Goal: Information Seeking & Learning: Check status

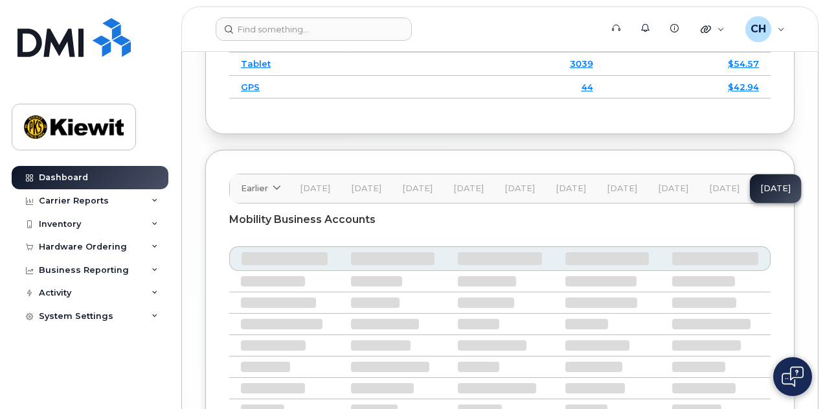
scroll to position [2586, 0]
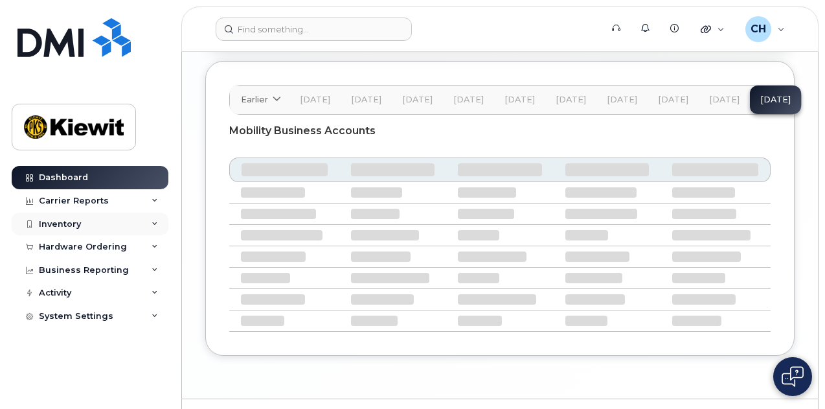
click at [97, 223] on div "Inventory" at bounding box center [90, 223] width 157 height 23
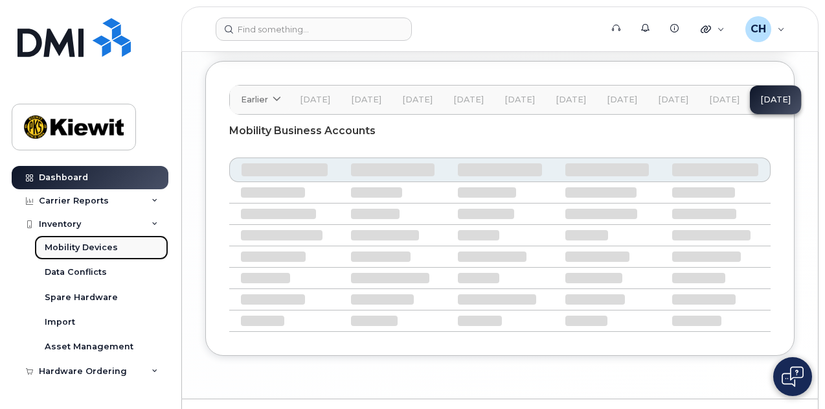
click at [101, 249] on div "Mobility Devices" at bounding box center [81, 248] width 73 height 12
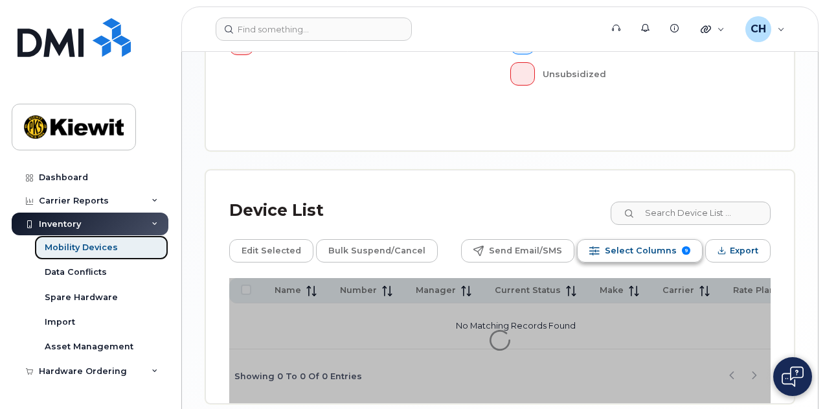
scroll to position [582, 0]
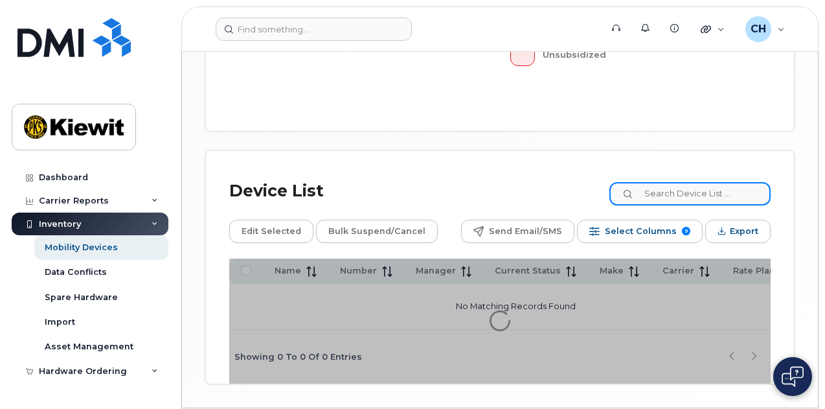
click at [693, 182] on input at bounding box center [689, 193] width 161 height 23
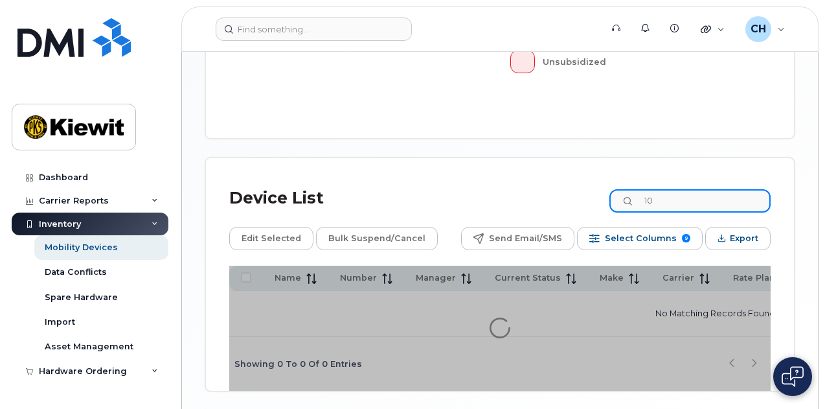
type input "1"
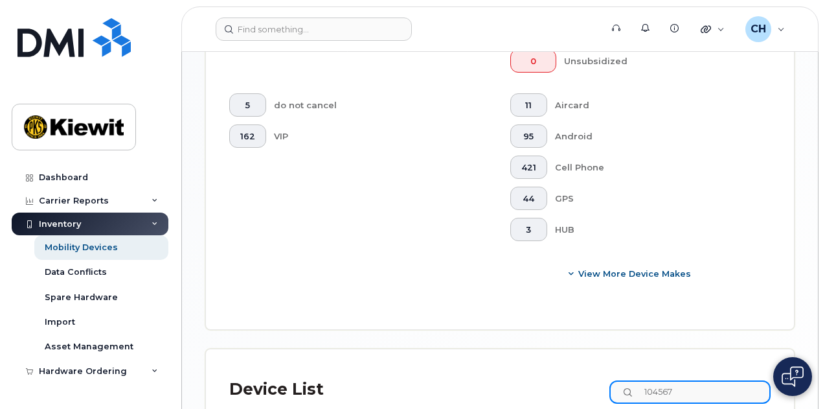
scroll to position [683, 0]
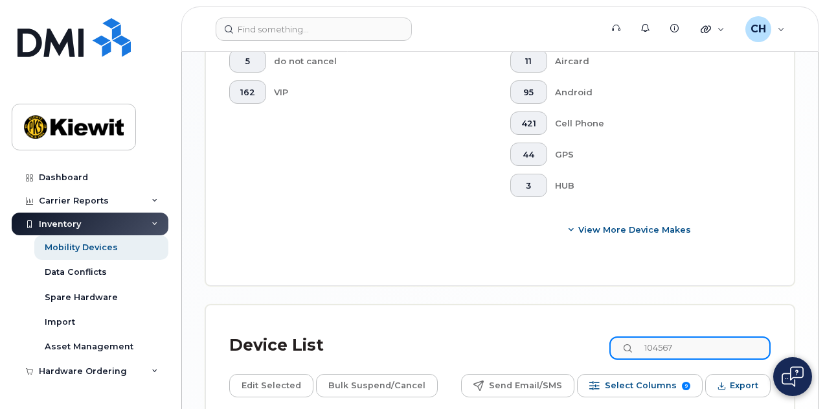
drag, startPoint x: 706, startPoint y: 150, endPoint x: 593, endPoint y: 148, distance: 113.3
click at [593, 328] on div "Device List 104567" at bounding box center [499, 345] width 541 height 34
type input "nolichucky"
drag, startPoint x: 711, startPoint y: 149, endPoint x: 559, endPoint y: 146, distance: 151.6
click at [559, 328] on div "Device List nolichucky" at bounding box center [499, 345] width 541 height 34
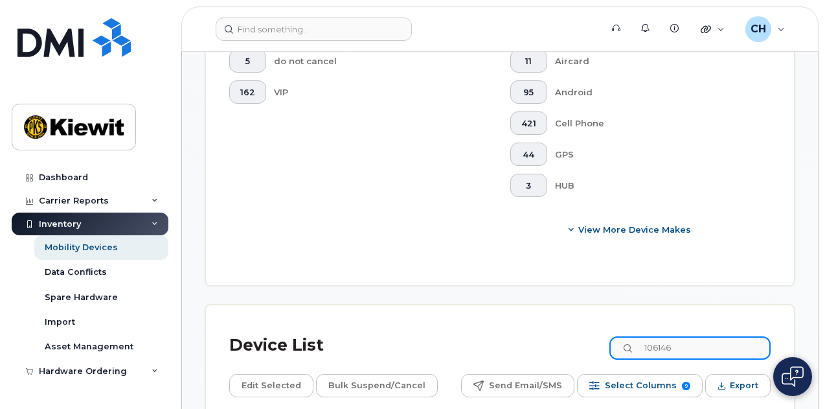
type input "106146"
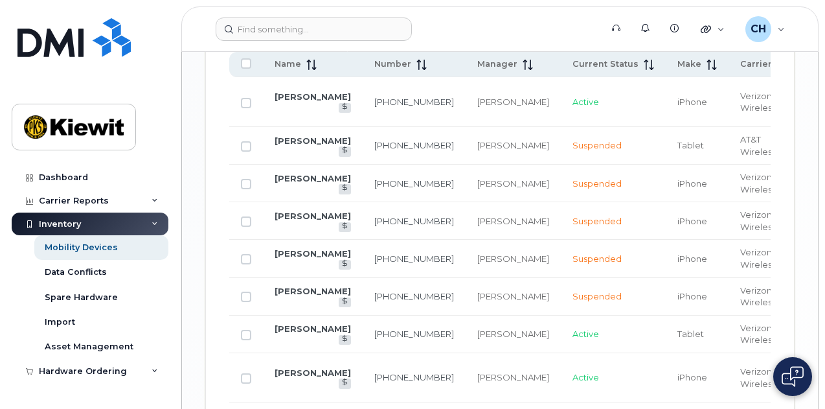
scroll to position [1071, 0]
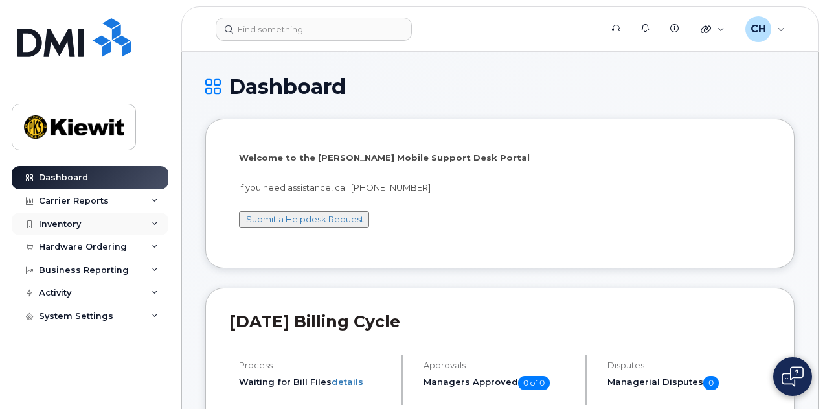
click at [91, 227] on div "Inventory" at bounding box center [90, 223] width 157 height 23
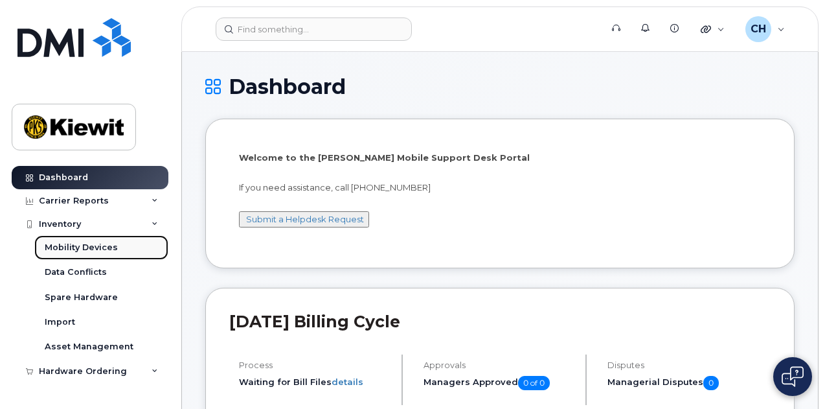
click at [87, 253] on link "Mobility Devices" at bounding box center [101, 247] width 134 height 25
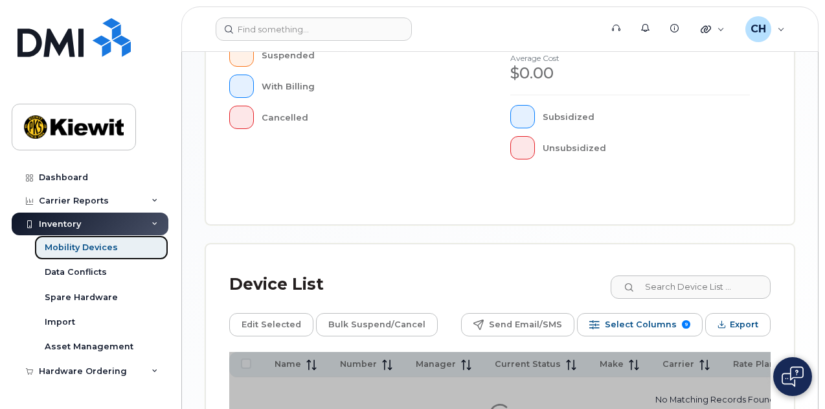
scroll to position [604, 0]
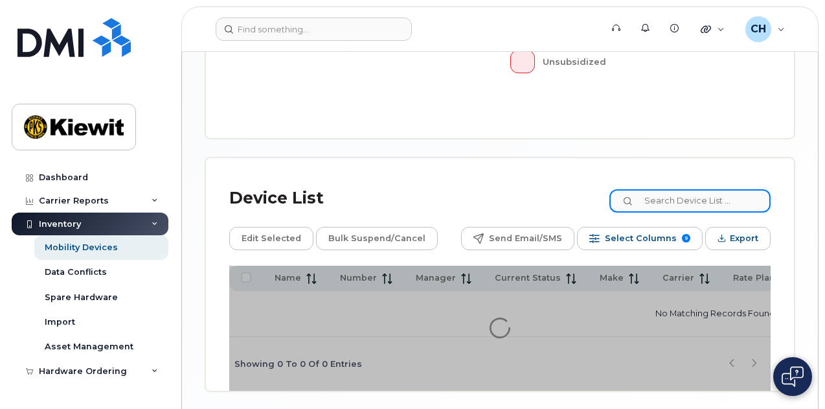
click at [685, 189] on input at bounding box center [689, 200] width 161 height 23
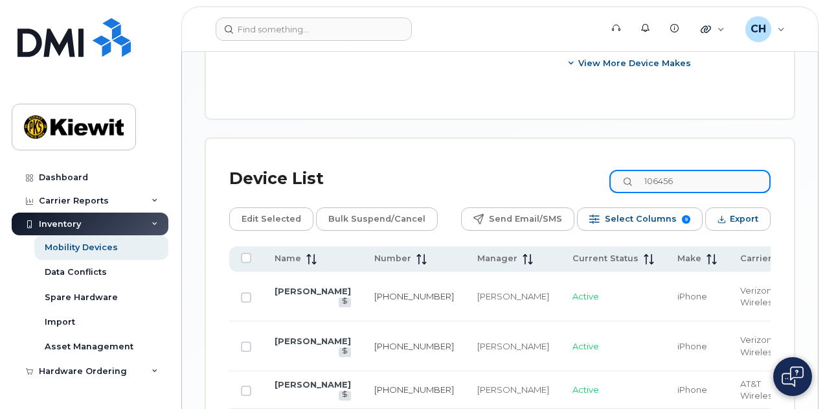
scroll to position [590, 0]
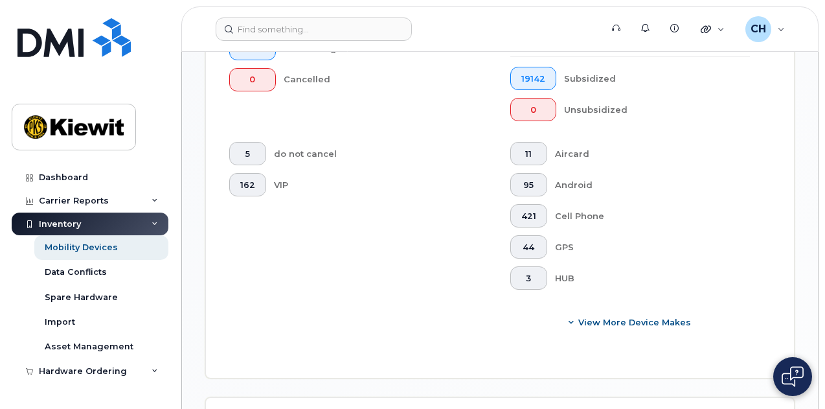
type input "106146"
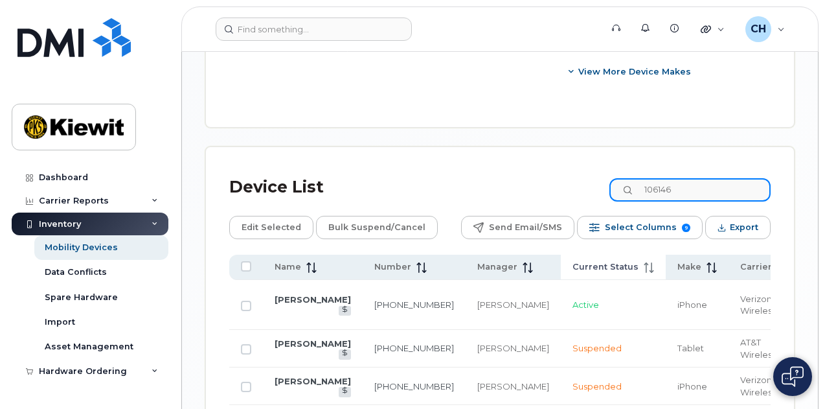
scroll to position [719, 0]
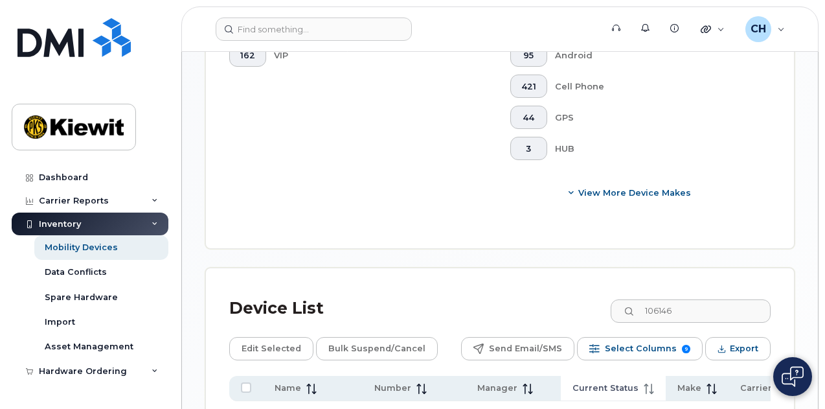
click at [644, 383] on icon at bounding box center [649, 388] width 10 height 10
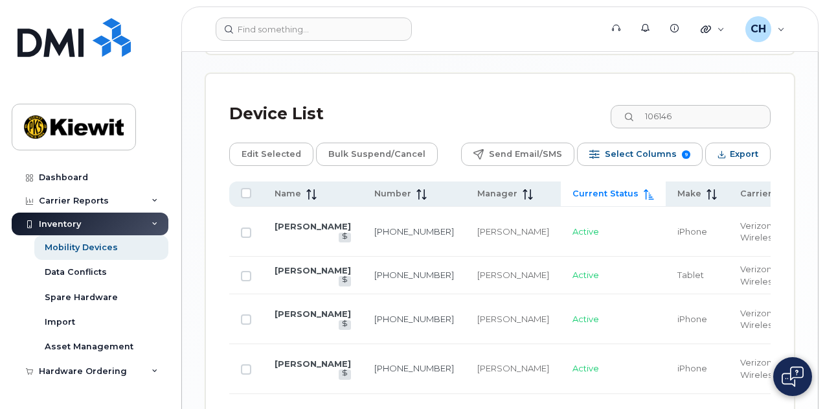
scroll to position [1146, 0]
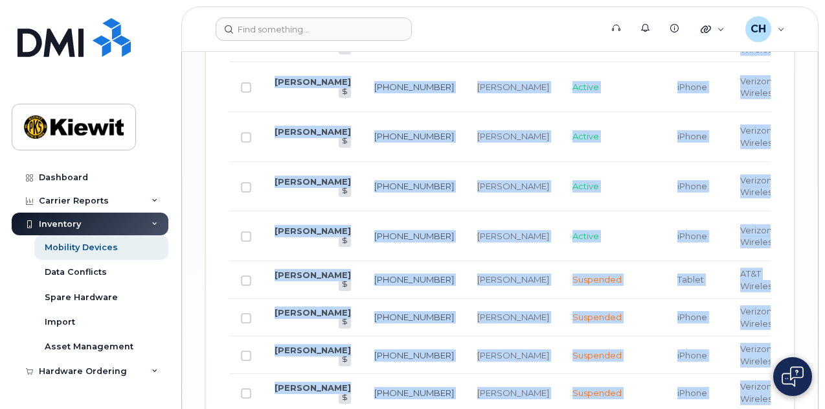
drag, startPoint x: 415, startPoint y: 286, endPoint x: 451, endPoint y: 288, distance: 35.7
click at [451, 288] on div "Name Number Manager Current Status Make Carrier Rate Plan Cost Center Profit Ce…" at bounding box center [499, 217] width 541 height 537
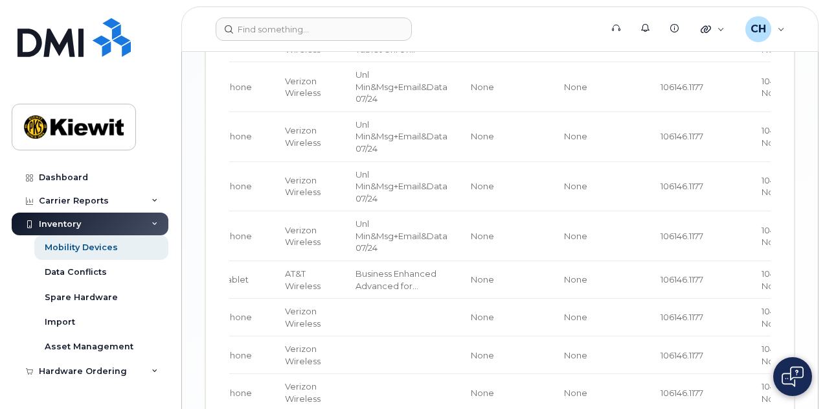
drag, startPoint x: 654, startPoint y: 286, endPoint x: 393, endPoint y: 280, distance: 261.0
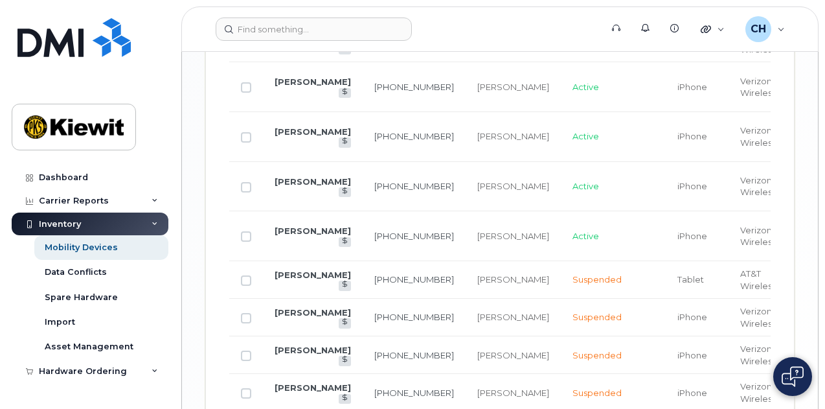
drag, startPoint x: 474, startPoint y: 291, endPoint x: 487, endPoint y: 291, distance: 13.0
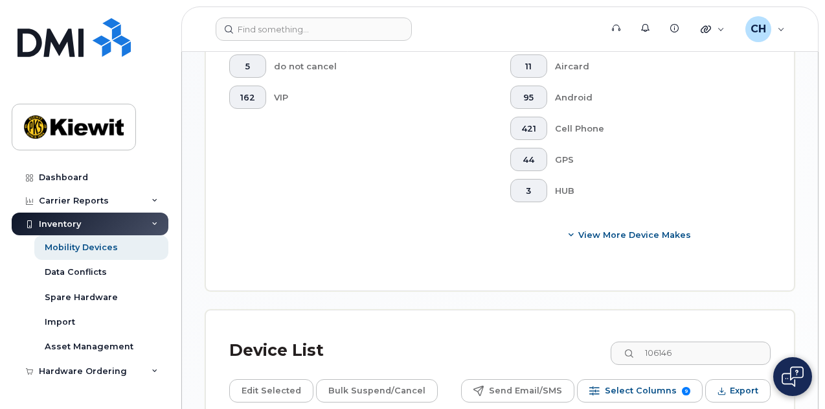
scroll to position [777, 0]
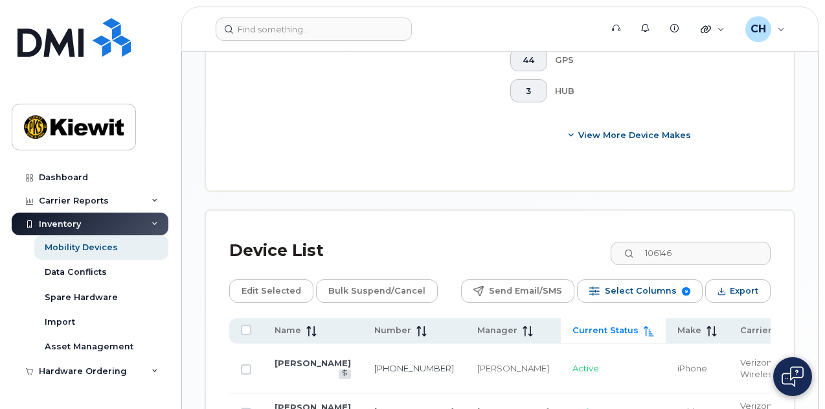
checkbox input "false"
